Goal: Information Seeking & Learning: Learn about a topic

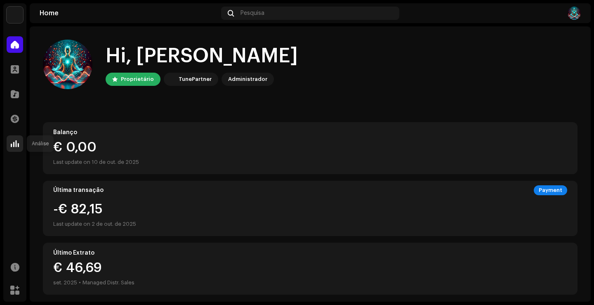
click at [10, 145] on div at bounding box center [15, 143] width 17 height 17
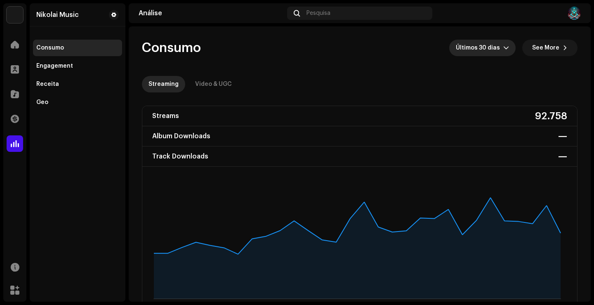
click at [475, 49] on span "Últimos 30 dias" at bounding box center [479, 48] width 47 height 17
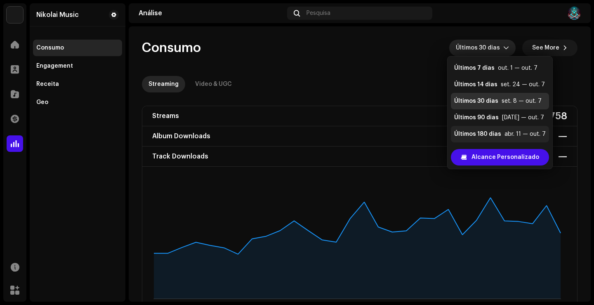
scroll to position [17, 0]
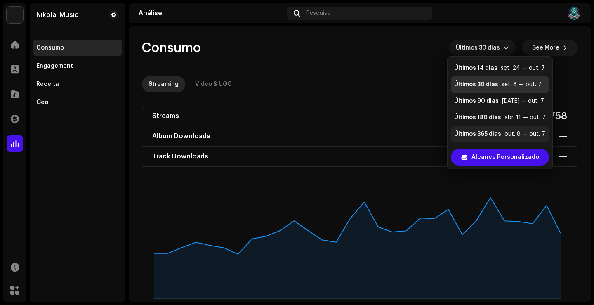
click at [484, 131] on div "Últimos 365 dias" at bounding box center [477, 134] width 47 height 8
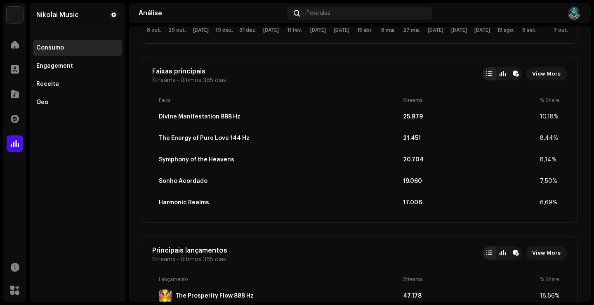
scroll to position [289, 0]
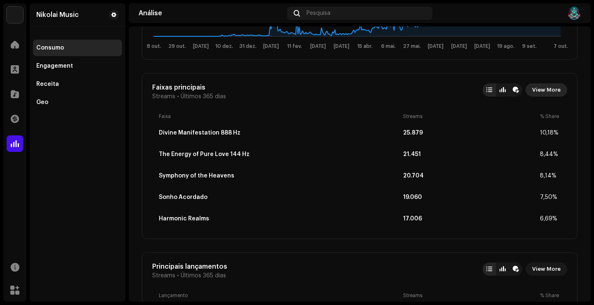
click at [540, 85] on span "View More" at bounding box center [546, 90] width 28 height 17
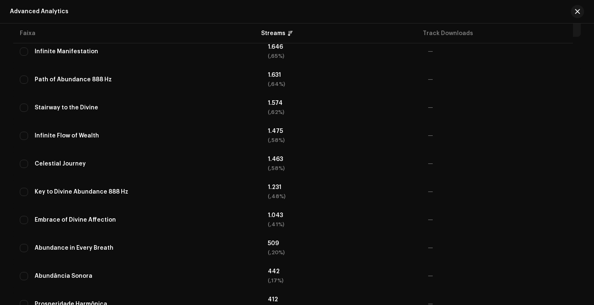
scroll to position [1035, 0]
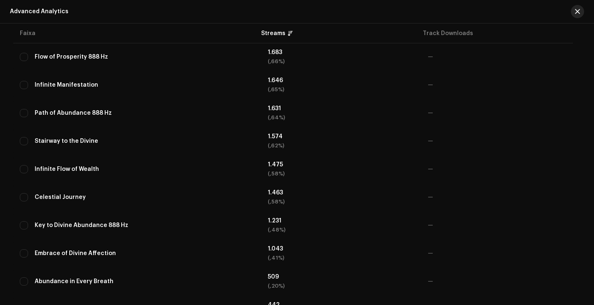
click at [577, 14] on span "button" at bounding box center [577, 11] width 5 height 7
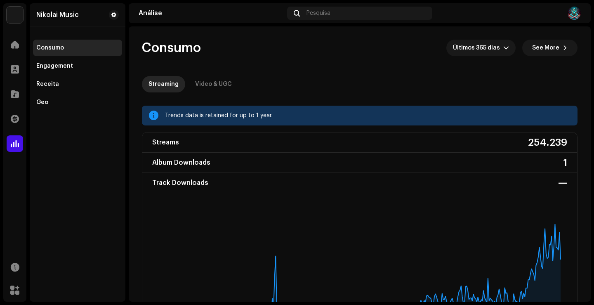
click at [503, 143] on div "Streams 254.239" at bounding box center [359, 142] width 435 height 20
click at [66, 67] on div "Engagement" at bounding box center [54, 66] width 37 height 7
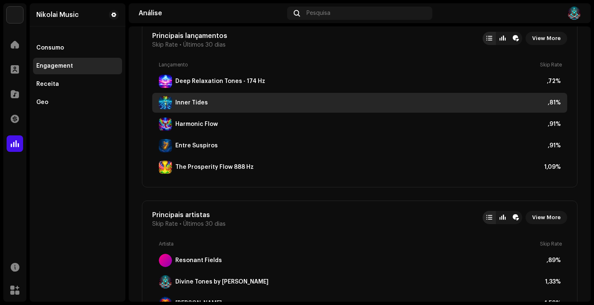
scroll to position [495, 0]
